Goal: Navigation & Orientation: Find specific page/section

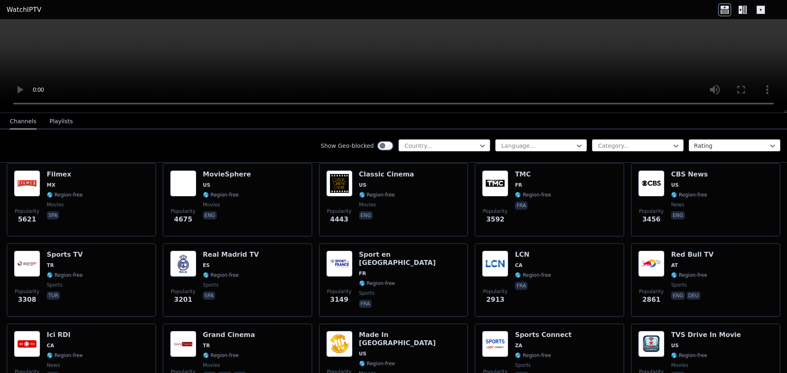
scroll to position [41, 0]
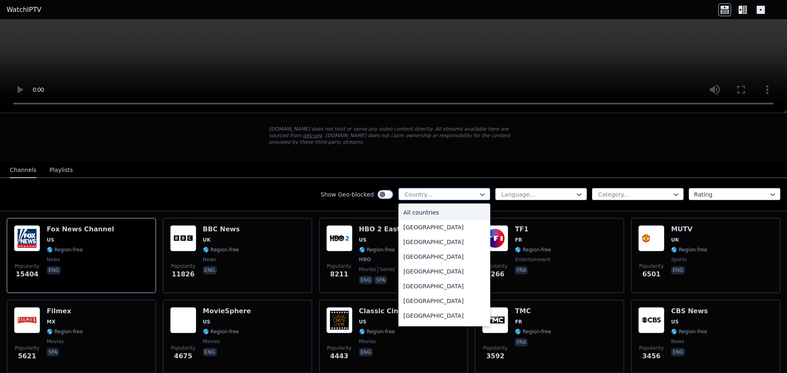
click at [469, 191] on div at bounding box center [441, 195] width 75 height 8
click at [444, 204] on div "[GEOGRAPHIC_DATA]" at bounding box center [444, 211] width 92 height 15
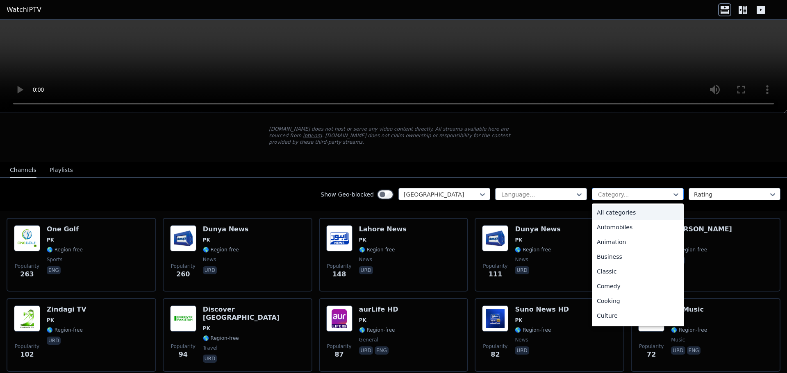
click at [625, 191] on div at bounding box center [634, 195] width 75 height 8
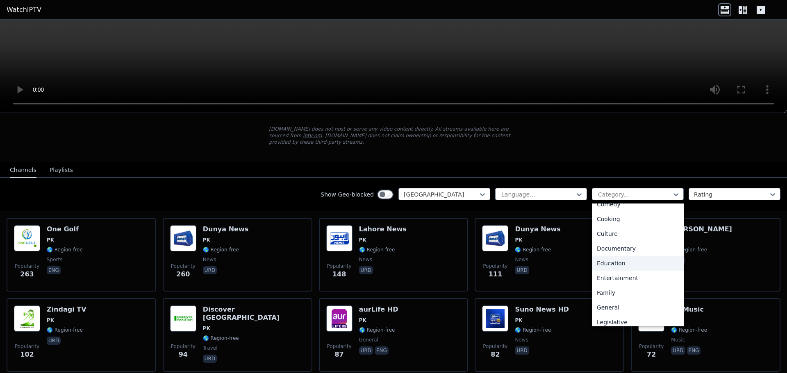
scroll to position [279, 0]
click at [615, 283] on div "Sports" at bounding box center [638, 288] width 92 height 15
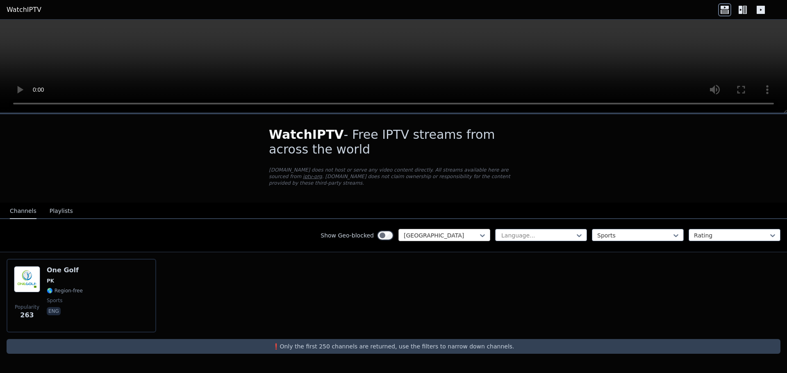
click at [447, 232] on div at bounding box center [441, 236] width 75 height 8
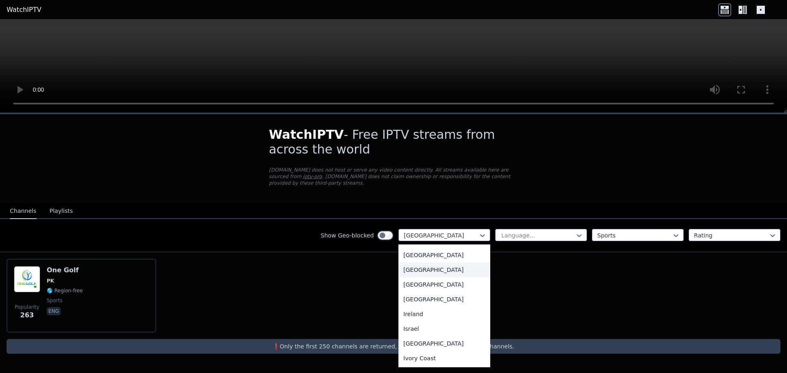
scroll to position [1249, 0]
click at [449, 269] on div "[GEOGRAPHIC_DATA]" at bounding box center [444, 273] width 92 height 15
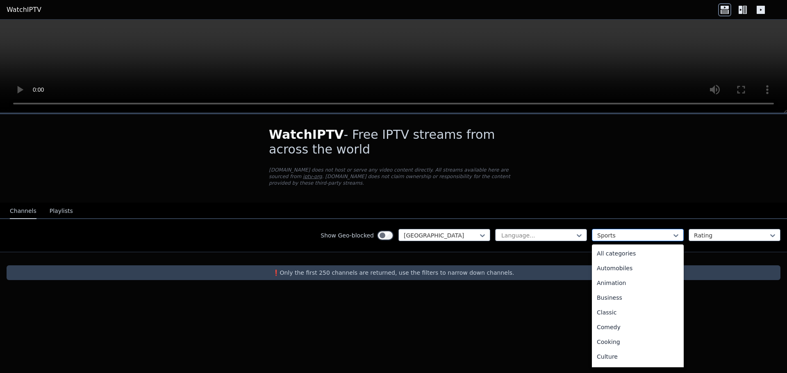
click at [667, 232] on div at bounding box center [634, 236] width 75 height 8
click at [630, 259] on div "Outdoor" at bounding box center [638, 266] width 92 height 15
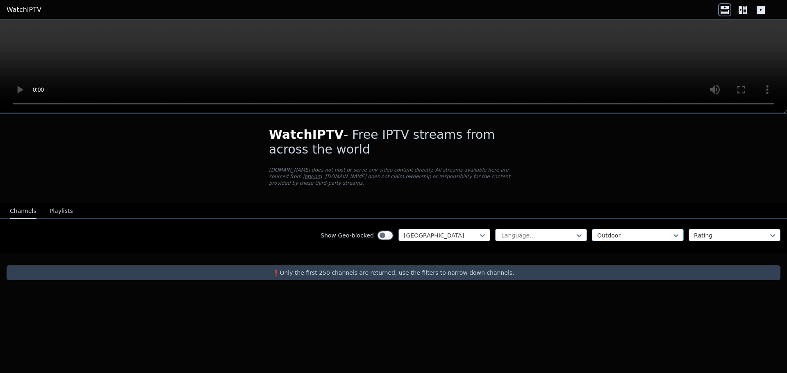
click at [640, 232] on div at bounding box center [634, 236] width 75 height 8
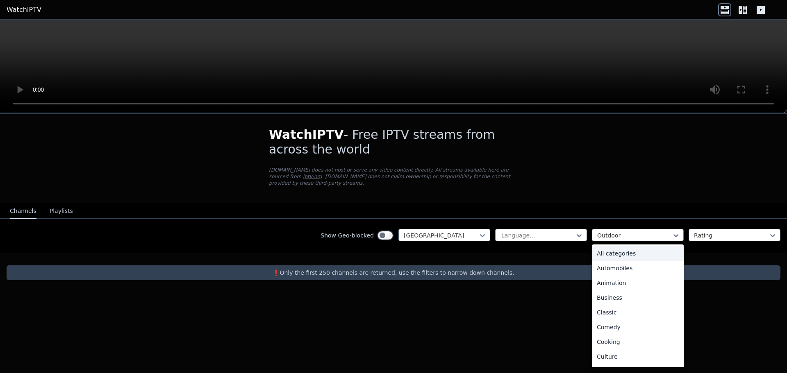
click at [626, 247] on div "All categories" at bounding box center [638, 253] width 92 height 15
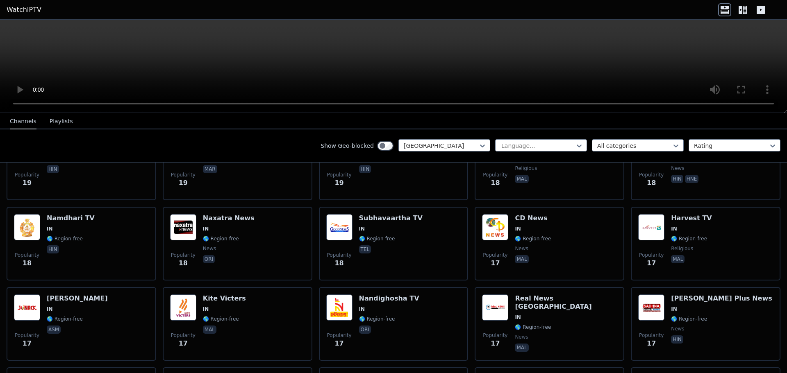
scroll to position [1966, 0]
